Goal: Information Seeking & Learning: Learn about a topic

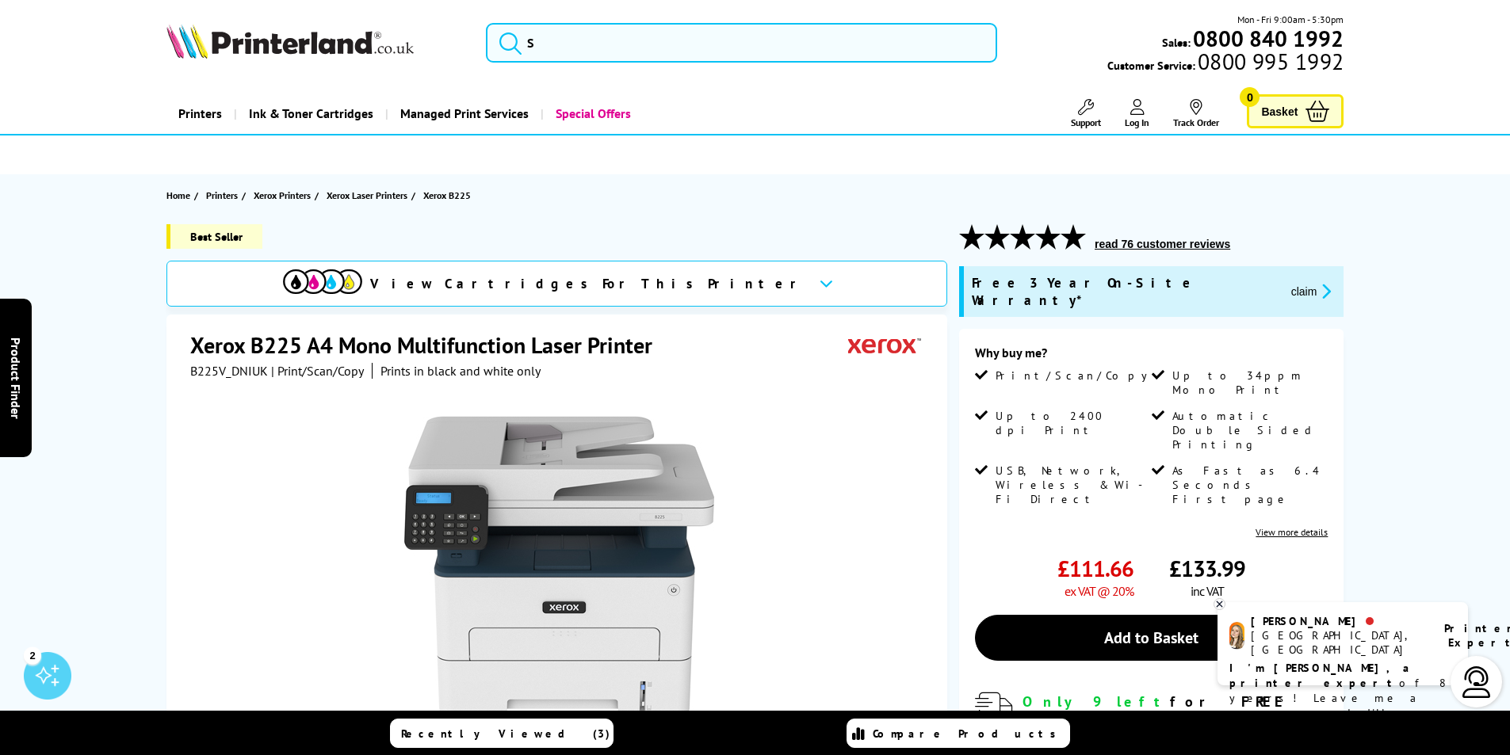
click at [1266, 526] on link "View more details" at bounding box center [1292, 532] width 72 height 12
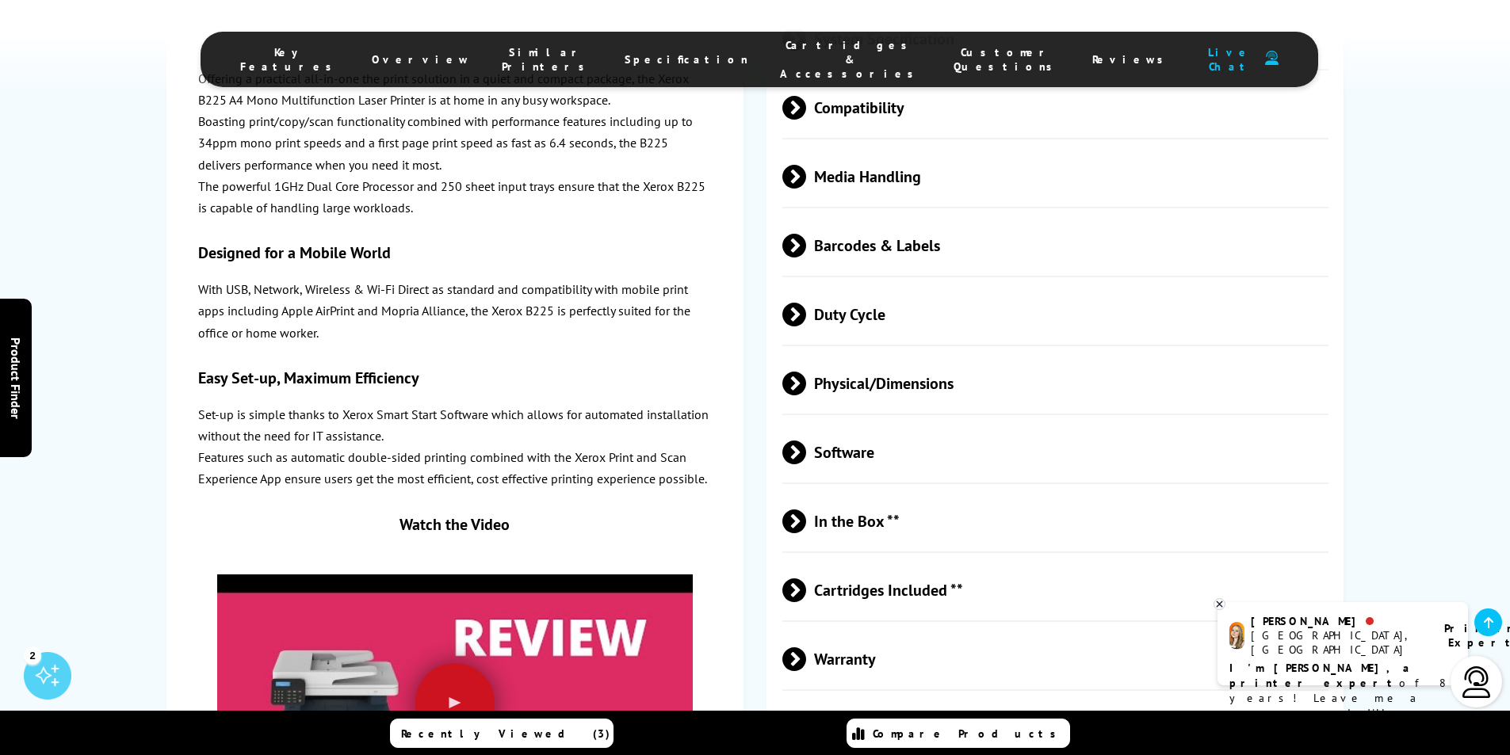
scroll to position [3581, 0]
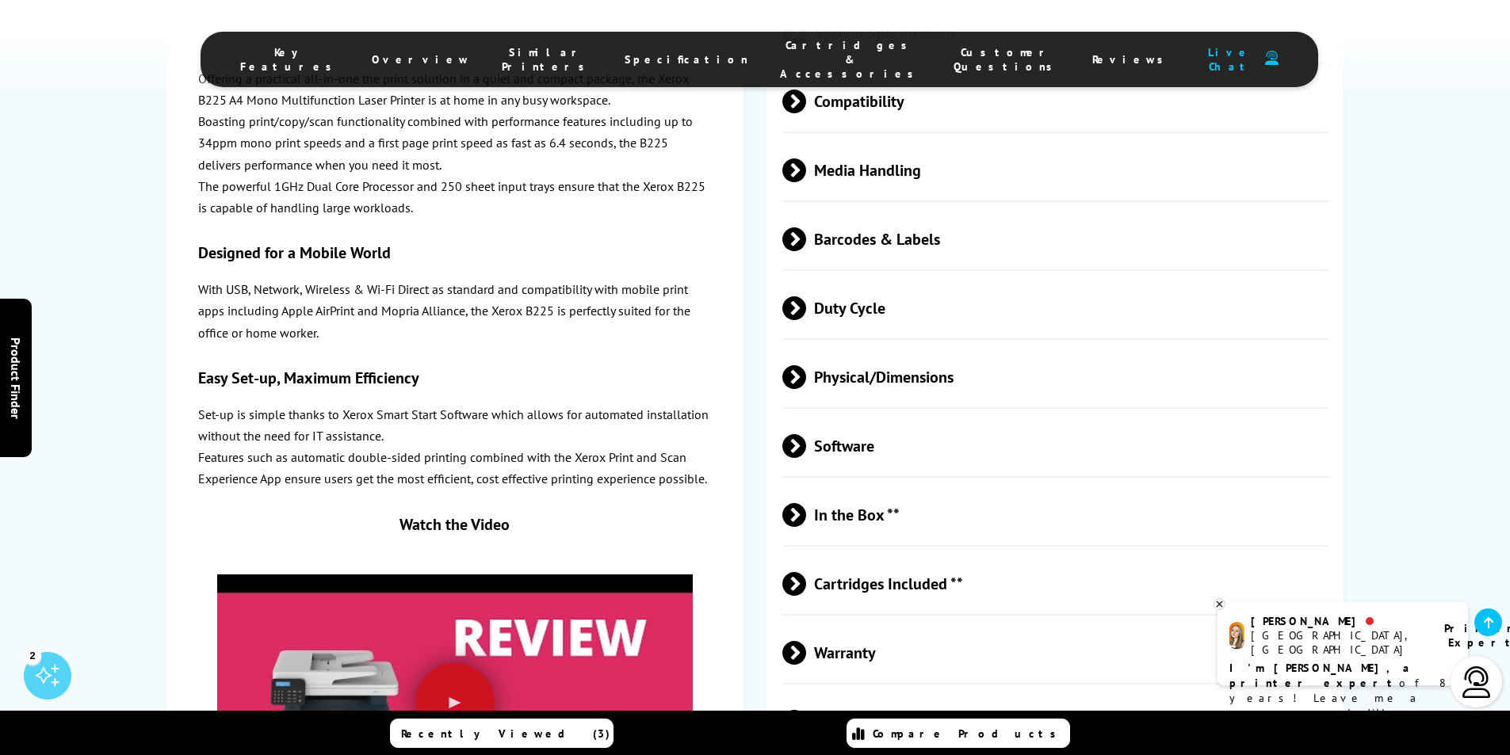
click at [937, 374] on span "Physical/Dimensions" at bounding box center [1055, 377] width 547 height 59
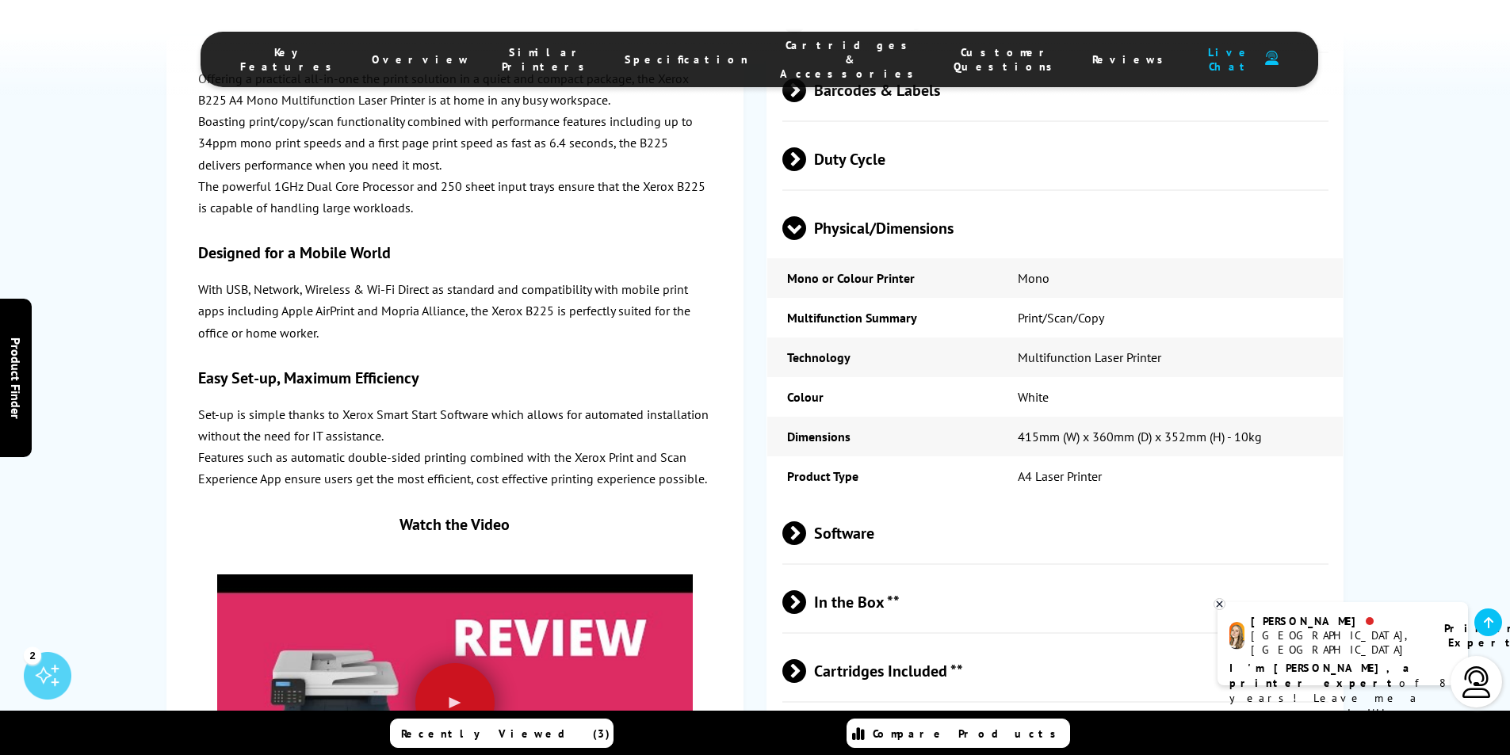
scroll to position [3740, 0]
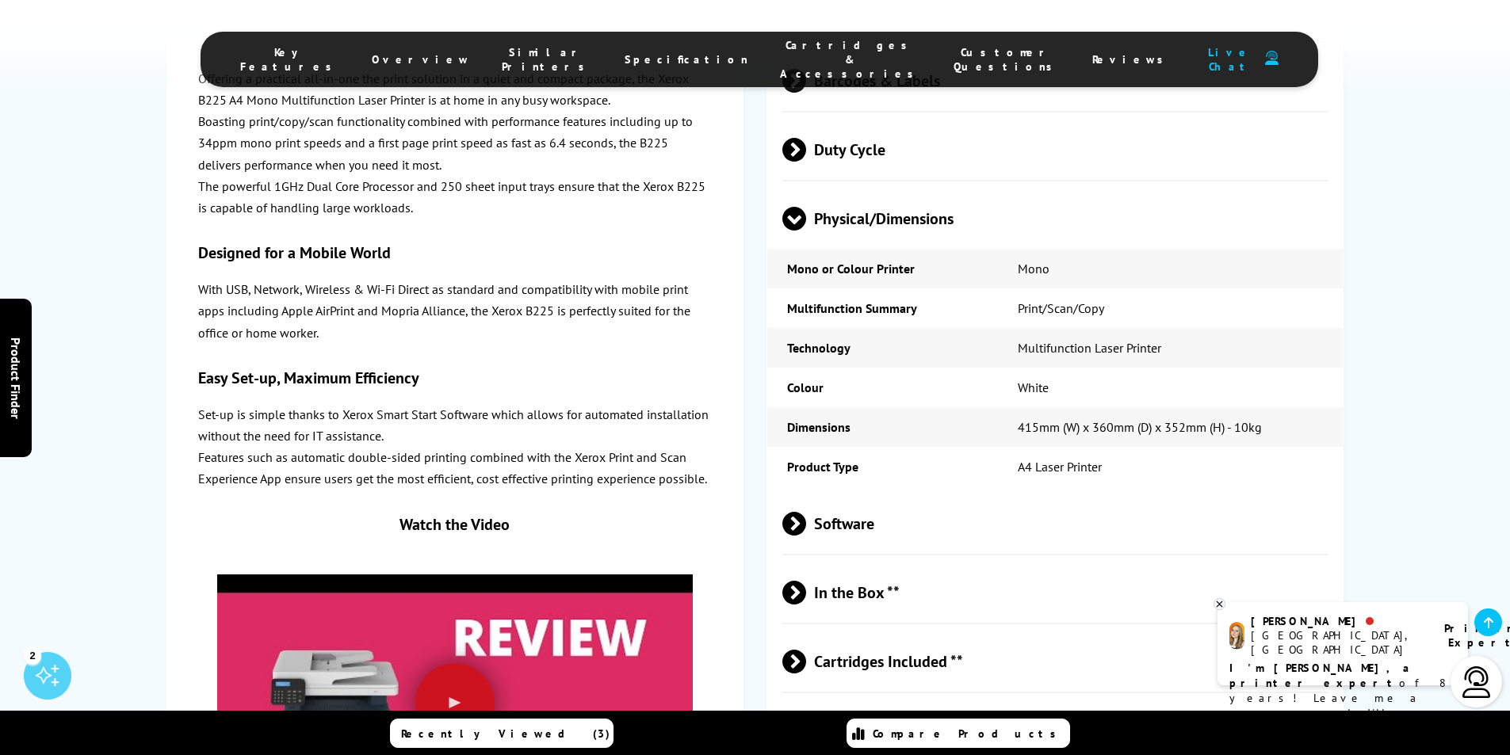
click at [910, 662] on span "Cartridges Included **" at bounding box center [1055, 662] width 547 height 59
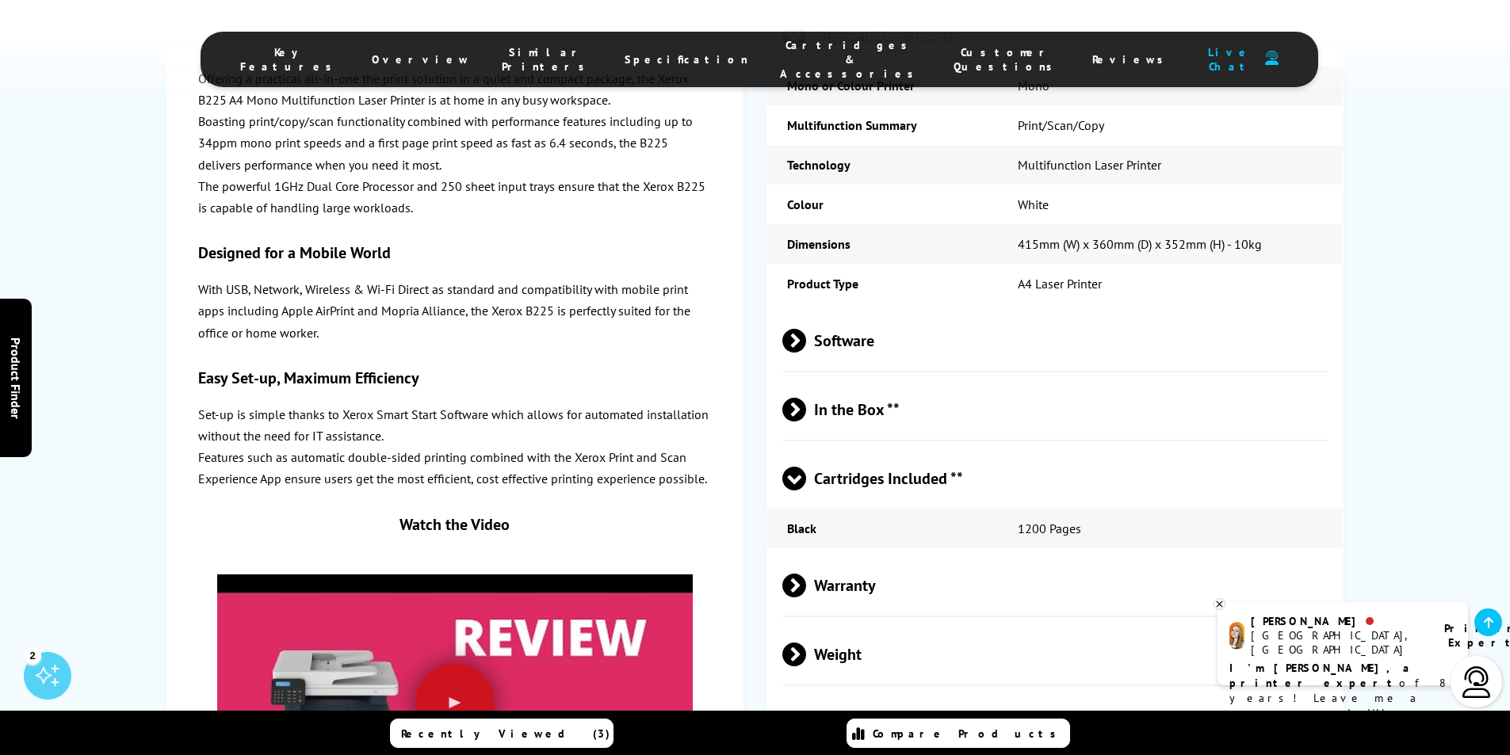
scroll to position [3978, 0]
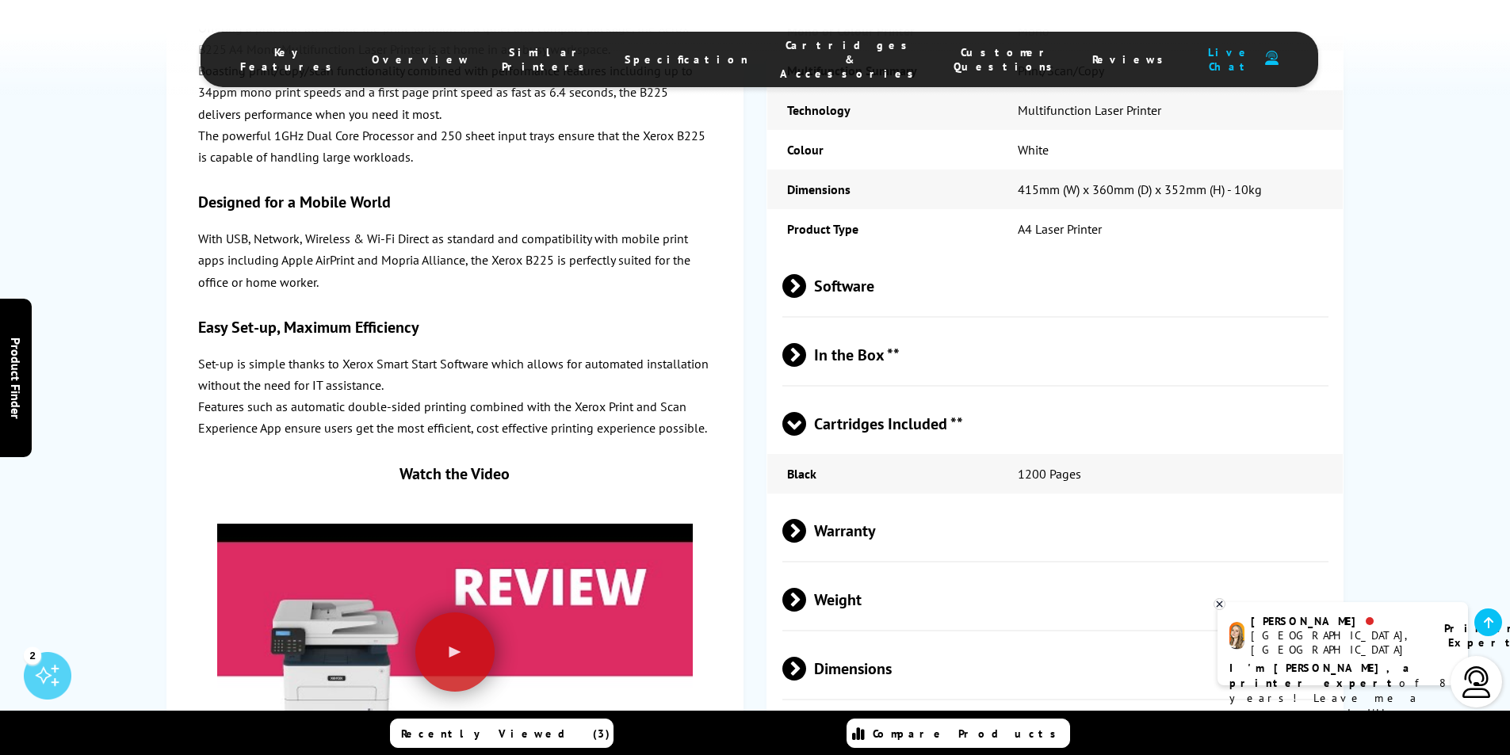
click at [858, 347] on span "In the Box **" at bounding box center [1055, 355] width 547 height 59
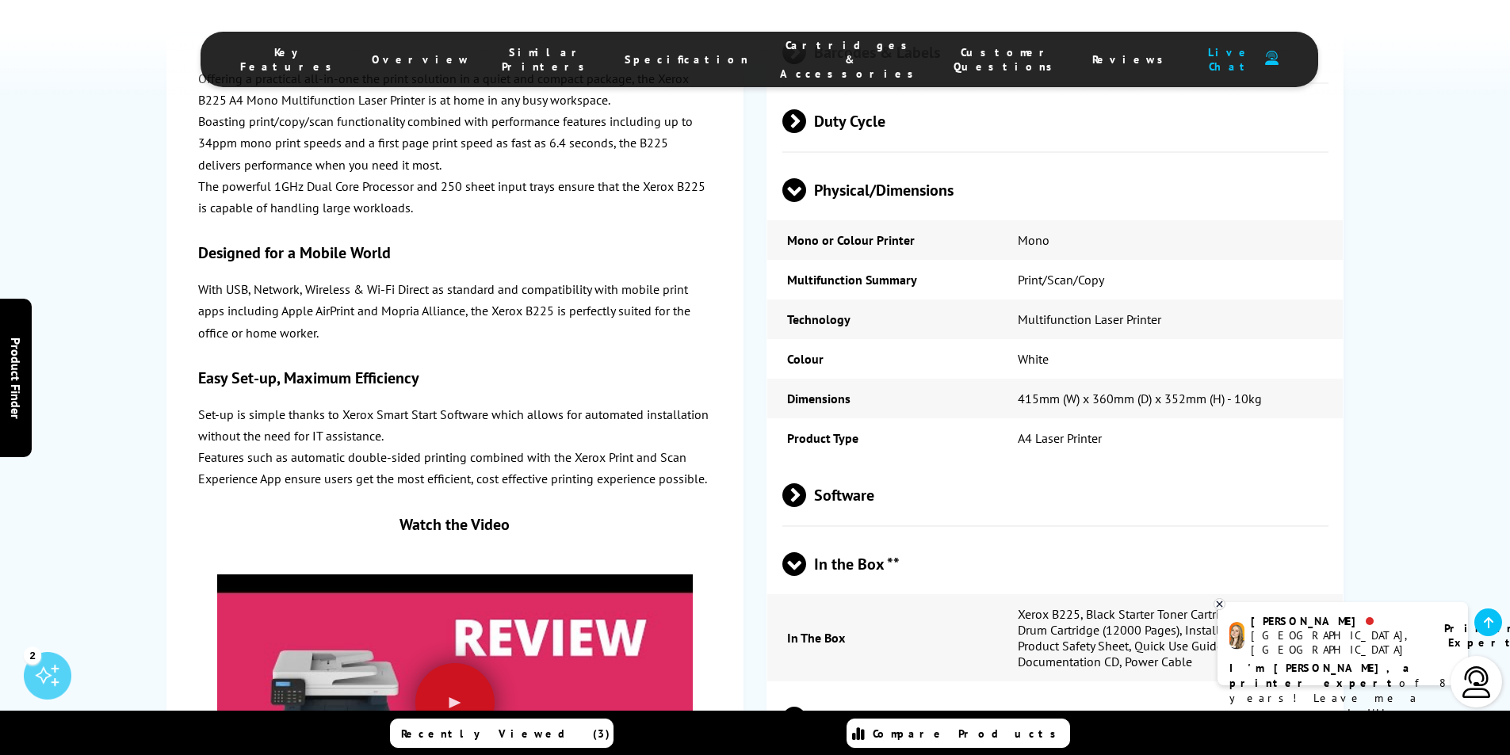
scroll to position [3740, 0]
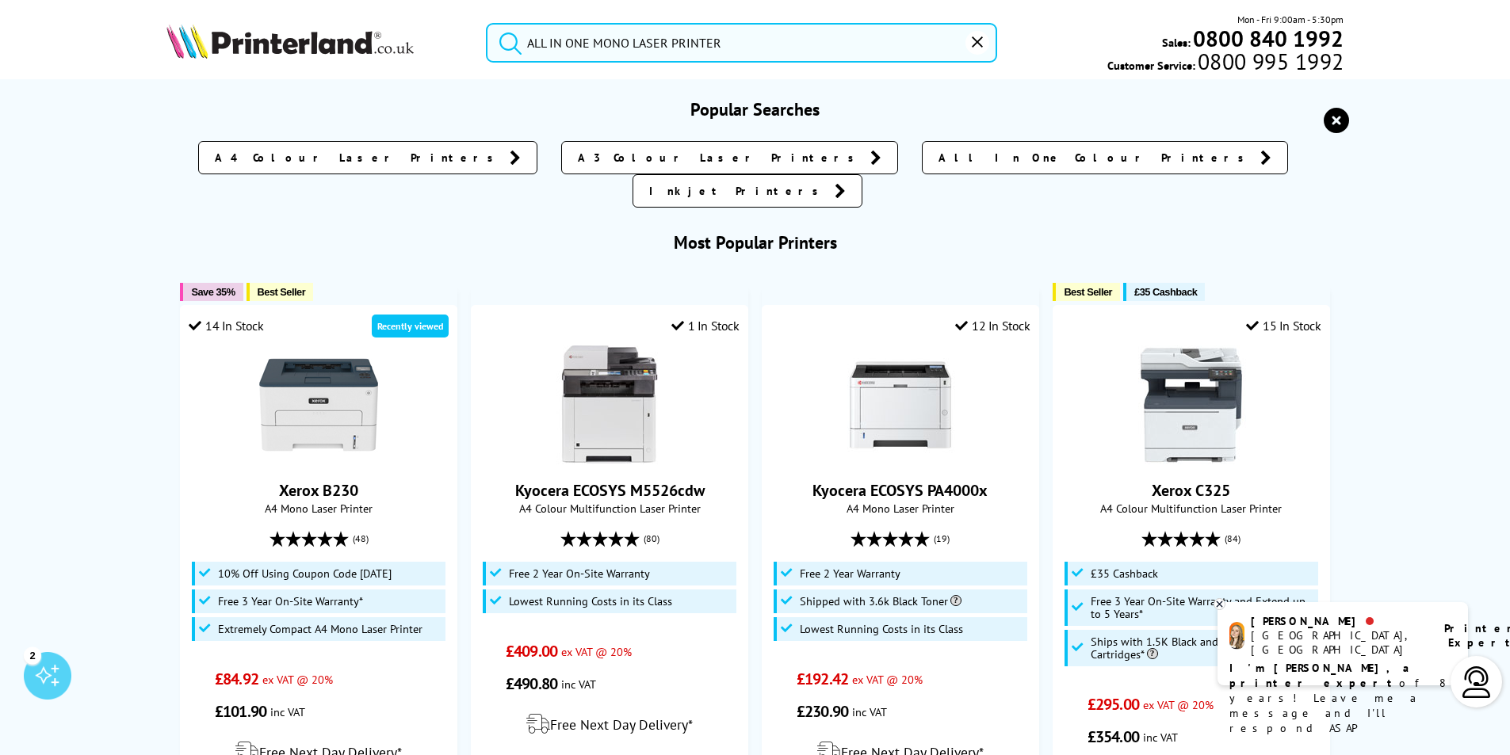
drag, startPoint x: 590, startPoint y: 40, endPoint x: 528, endPoint y: 40, distance: 61.8
click at [528, 40] on input "ALL IN ONE MONO LASER PRINTER" at bounding box center [741, 43] width 511 height 40
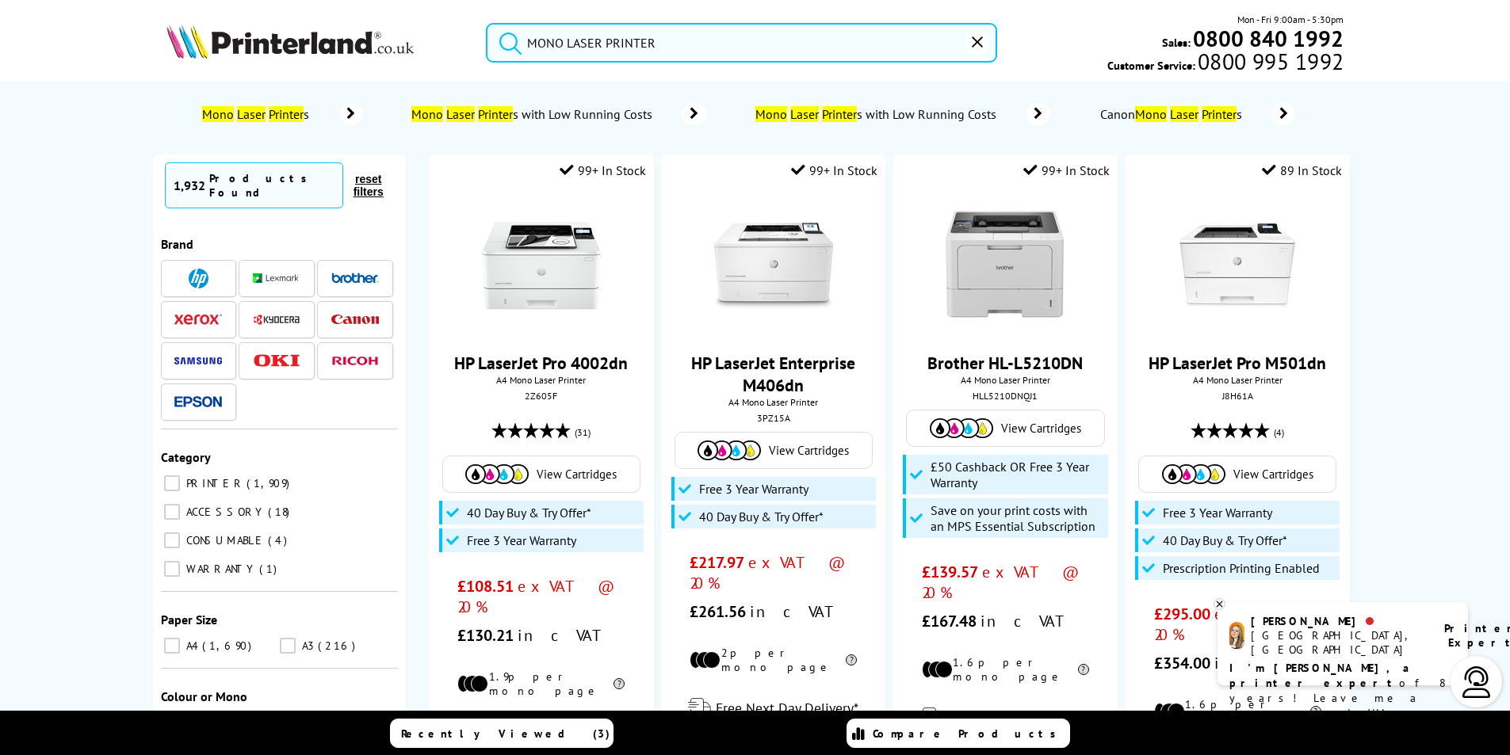
type input "MONO LASER PRINTER"
click at [509, 46] on icon "submit" at bounding box center [511, 43] width 24 height 24
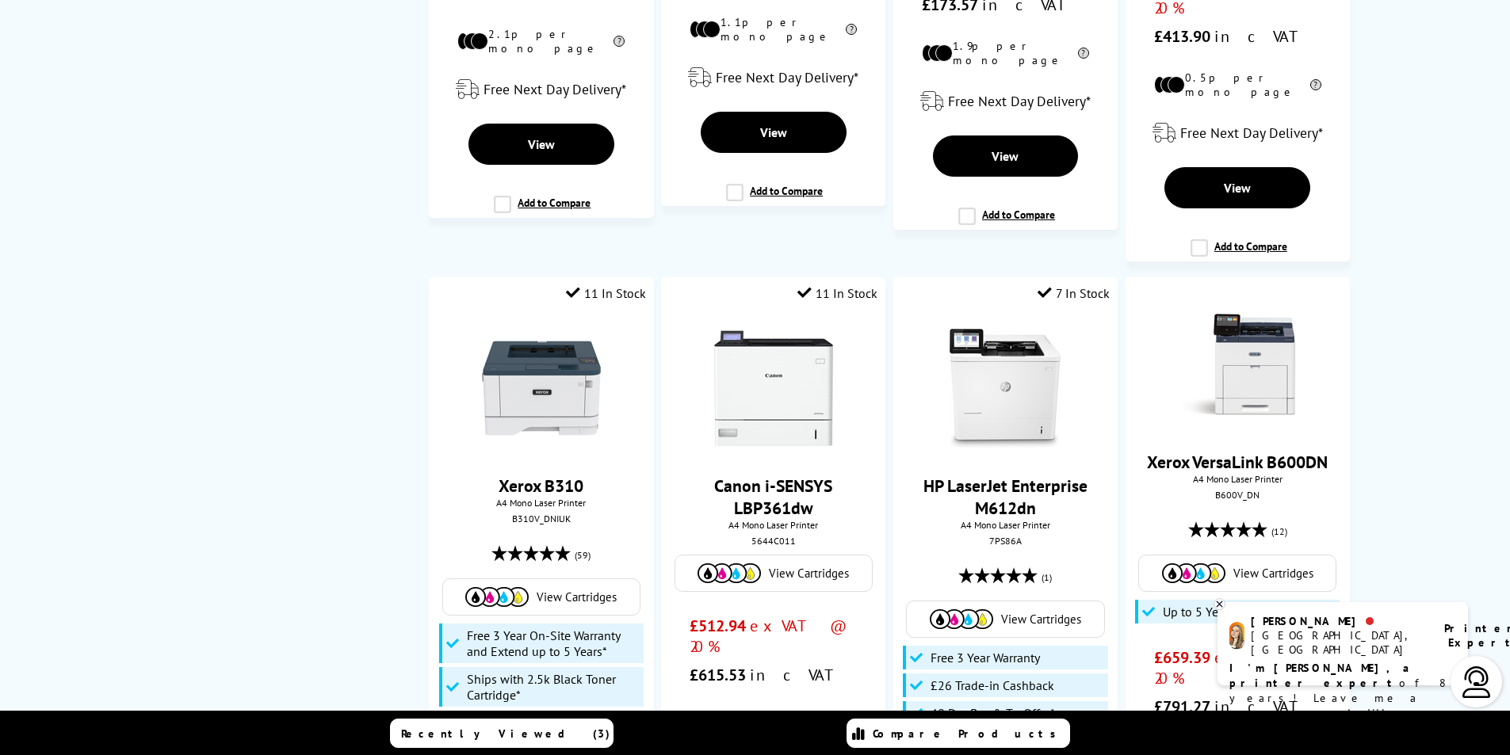
scroll to position [1427, 0]
